Goal: Information Seeking & Learning: Check status

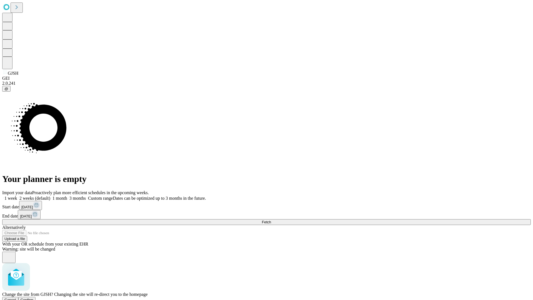
click at [34, 298] on span "Confirm" at bounding box center [27, 300] width 13 height 4
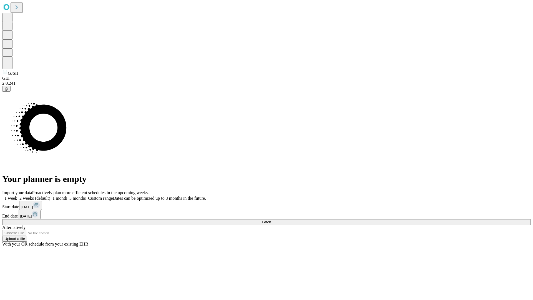
click at [17, 196] on label "1 week" at bounding box center [9, 198] width 15 height 5
click at [271, 220] on span "Fetch" at bounding box center [266, 222] width 9 height 4
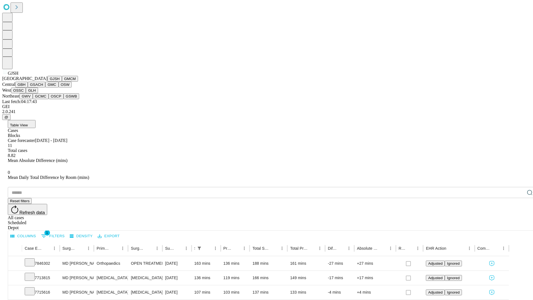
click at [62, 82] on button "GMCM" at bounding box center [70, 79] width 16 height 6
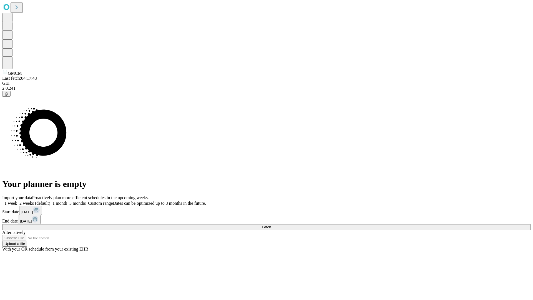
click at [17, 201] on label "1 week" at bounding box center [9, 203] width 15 height 5
click at [271, 225] on span "Fetch" at bounding box center [266, 227] width 9 height 4
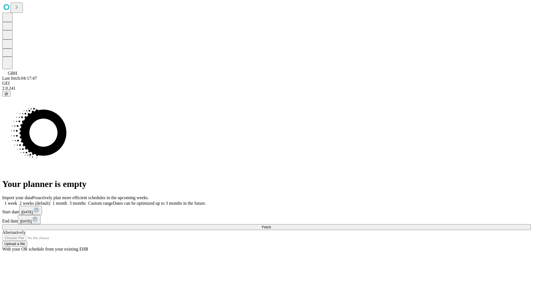
click at [17, 201] on label "1 week" at bounding box center [9, 203] width 15 height 5
click at [271, 225] on span "Fetch" at bounding box center [266, 227] width 9 height 4
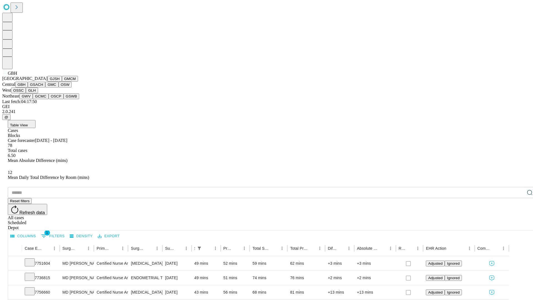
click at [43, 88] on button "GSACH" at bounding box center [37, 85] width 18 height 6
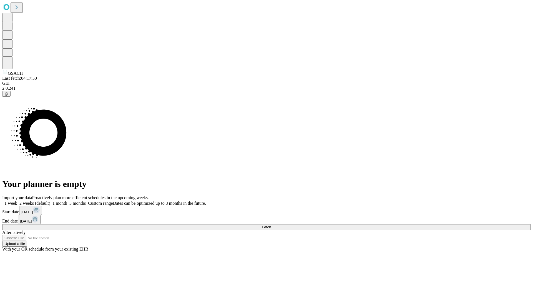
click at [17, 201] on label "1 week" at bounding box center [9, 203] width 15 height 5
click at [271, 225] on span "Fetch" at bounding box center [266, 227] width 9 height 4
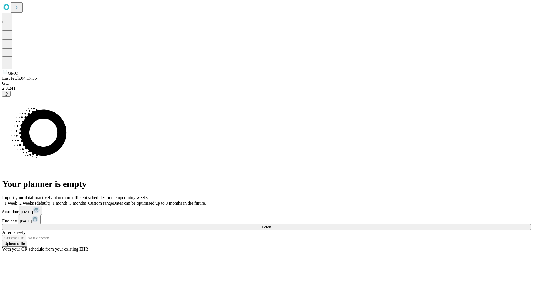
click at [17, 201] on label "1 week" at bounding box center [9, 203] width 15 height 5
click at [271, 225] on span "Fetch" at bounding box center [266, 227] width 9 height 4
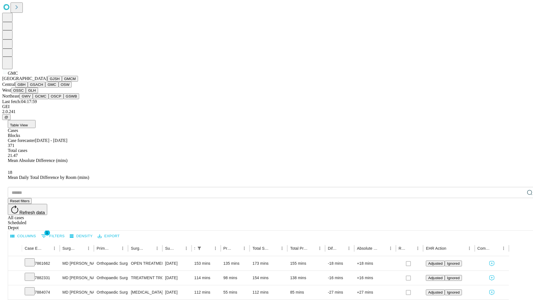
click at [59, 88] on button "OSW" at bounding box center [65, 85] width 13 height 6
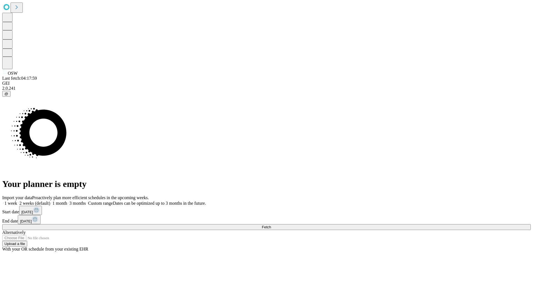
click at [17, 201] on label "1 week" at bounding box center [9, 203] width 15 height 5
click at [271, 225] on span "Fetch" at bounding box center [266, 227] width 9 height 4
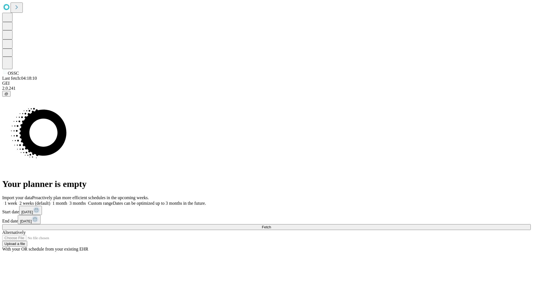
click at [17, 201] on label "1 week" at bounding box center [9, 203] width 15 height 5
click at [271, 225] on span "Fetch" at bounding box center [266, 227] width 9 height 4
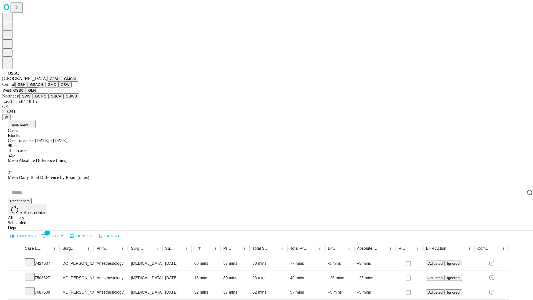
click at [38, 93] on button "GLH" at bounding box center [32, 91] width 12 height 6
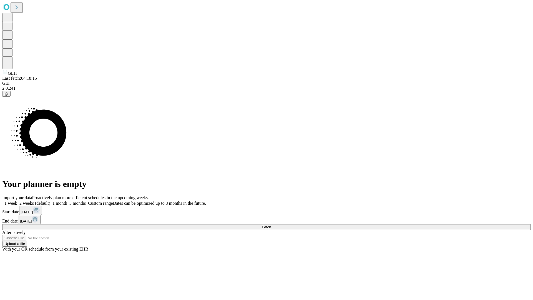
click at [17, 201] on label "1 week" at bounding box center [9, 203] width 15 height 5
click at [271, 225] on span "Fetch" at bounding box center [266, 227] width 9 height 4
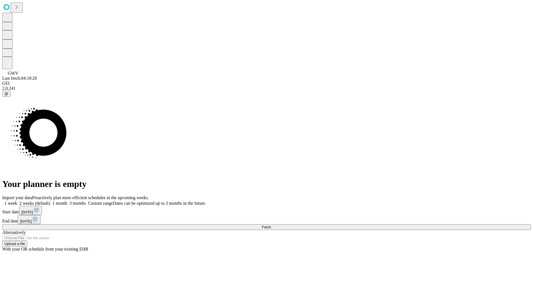
click at [17, 201] on label "1 week" at bounding box center [9, 203] width 15 height 5
click at [271, 225] on span "Fetch" at bounding box center [266, 227] width 9 height 4
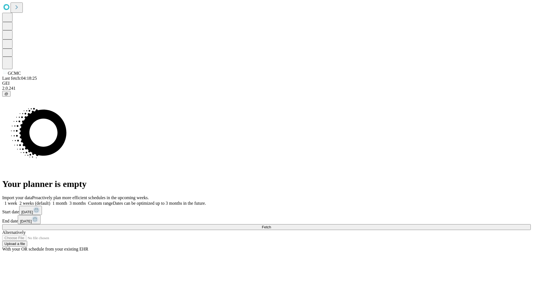
click at [17, 201] on label "1 week" at bounding box center [9, 203] width 15 height 5
click at [271, 225] on span "Fetch" at bounding box center [266, 227] width 9 height 4
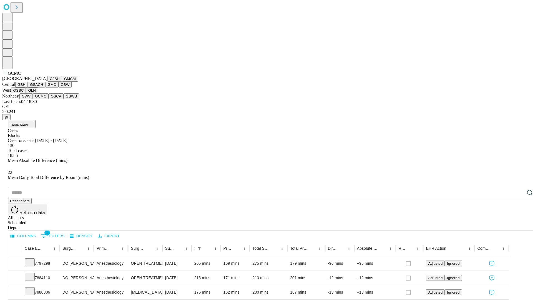
click at [49, 99] on button "OSCP" at bounding box center [56, 96] width 15 height 6
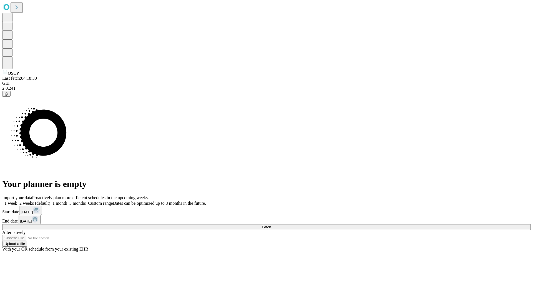
click at [17, 201] on label "1 week" at bounding box center [9, 203] width 15 height 5
click at [271, 225] on span "Fetch" at bounding box center [266, 227] width 9 height 4
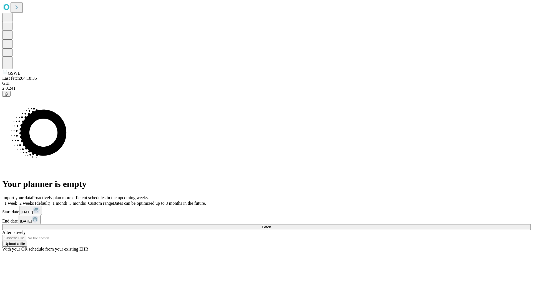
click at [17, 201] on label "1 week" at bounding box center [9, 203] width 15 height 5
click at [271, 225] on span "Fetch" at bounding box center [266, 227] width 9 height 4
